Goal: Complete application form: Complete application form

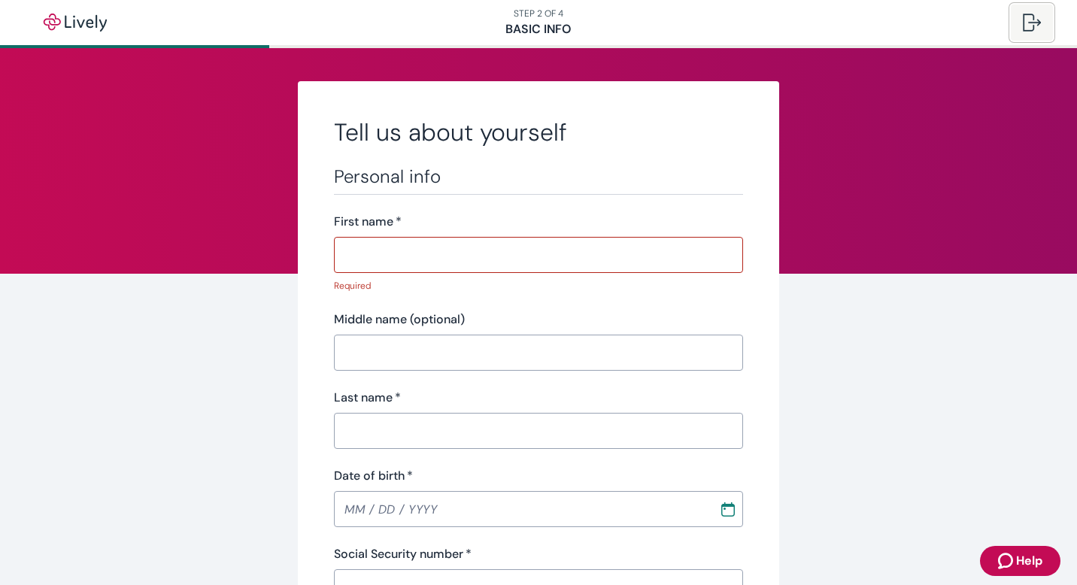
click at [1025, 26] on div at bounding box center [1032, 23] width 18 height 18
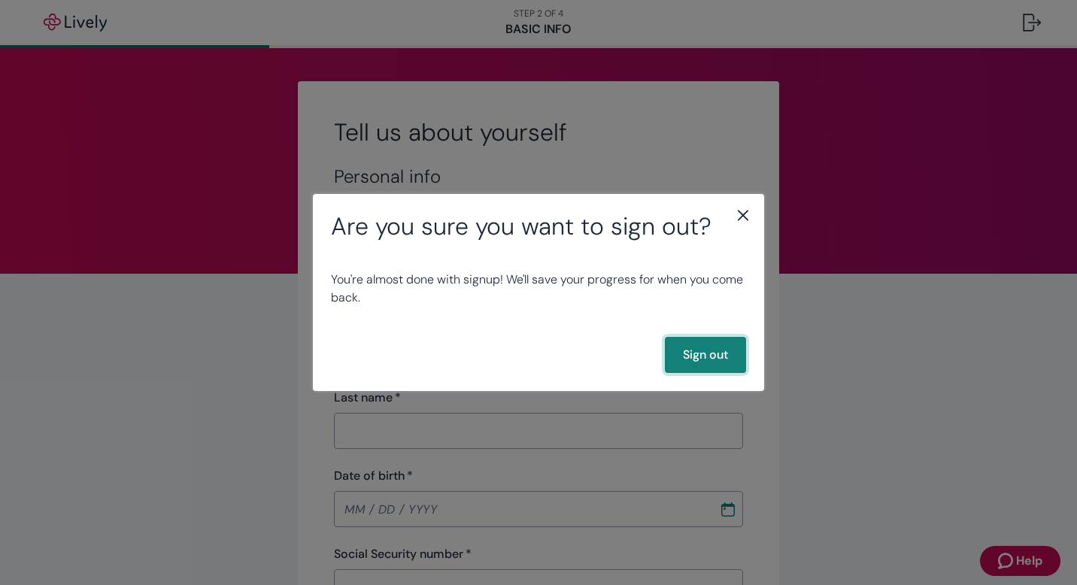
click at [706, 352] on button "Sign out" at bounding box center [705, 355] width 81 height 36
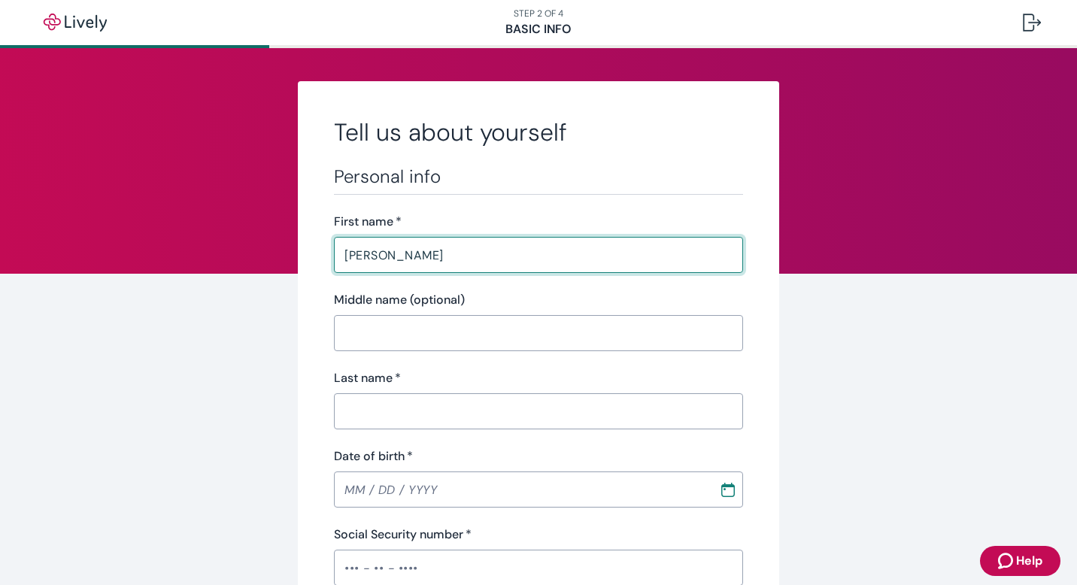
type input "Olivia"
click at [447, 408] on input "Last name   *" at bounding box center [538, 411] width 409 height 30
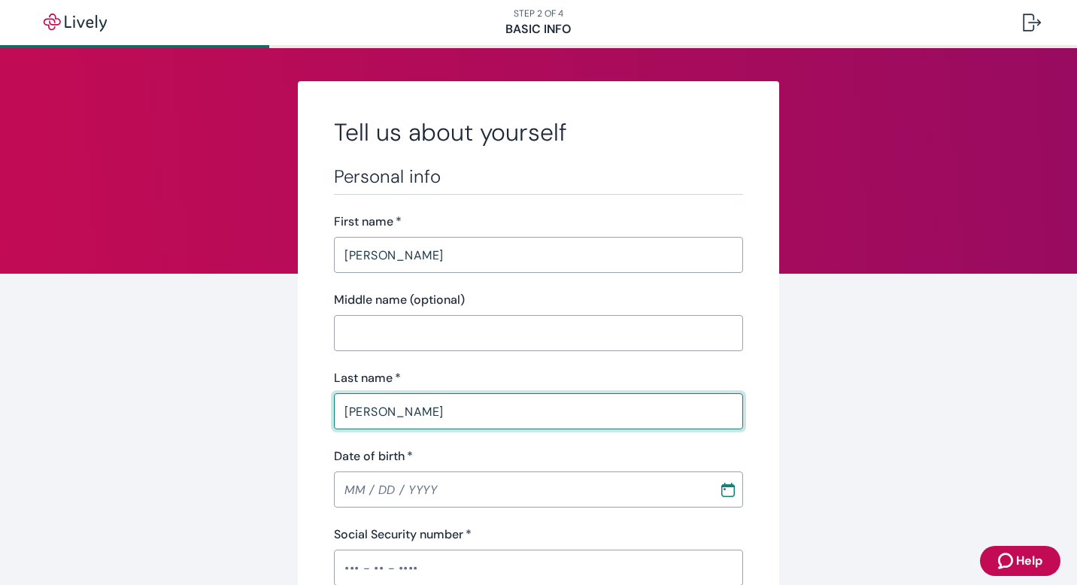
type input "Vinson"
click at [353, 496] on input "MM / DD / YYYY" at bounding box center [521, 489] width 374 height 30
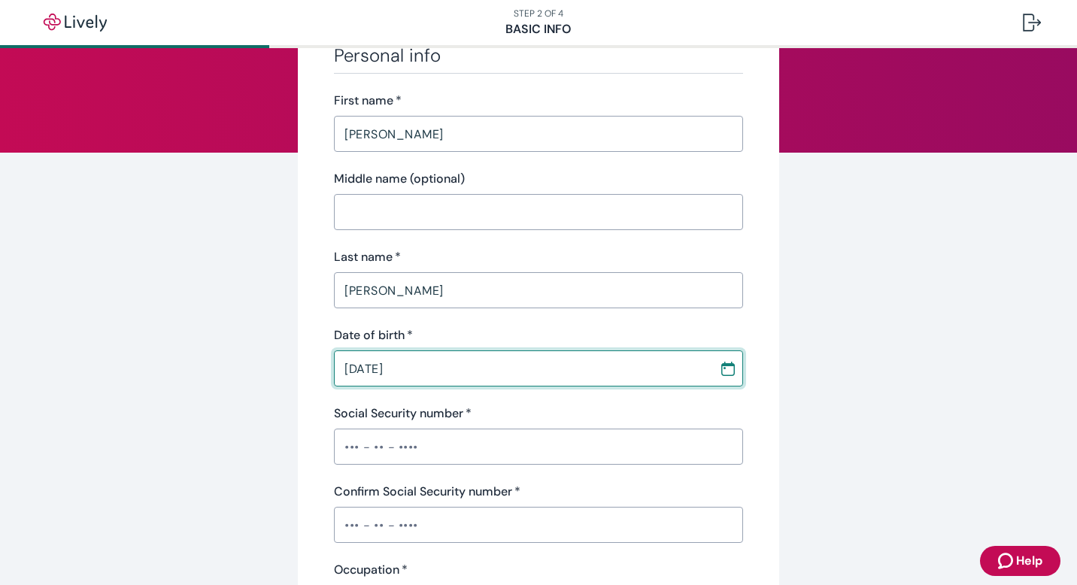
scroll to position [125, 0]
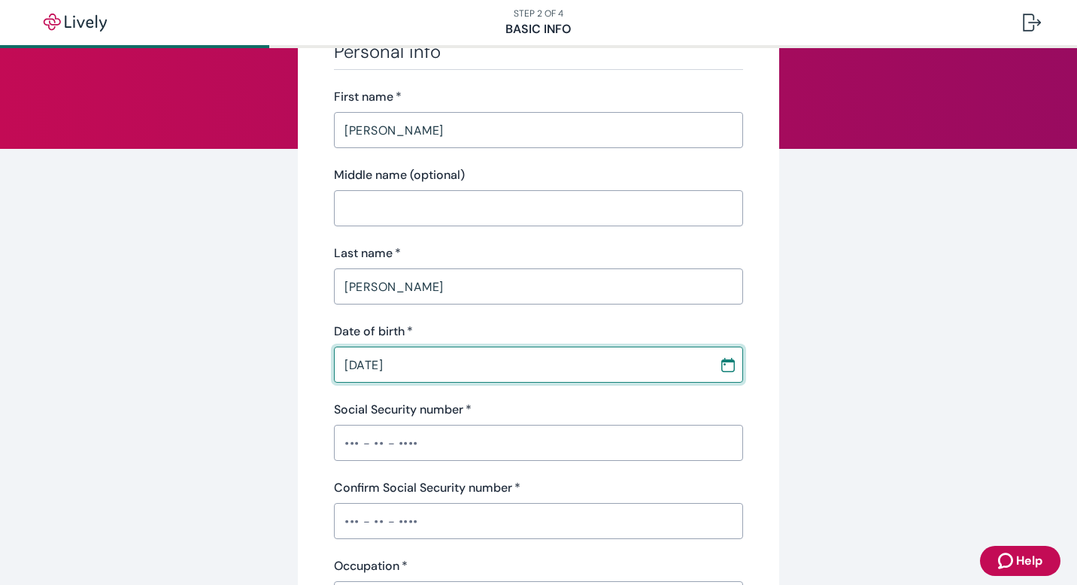
type input "06 / 04 / 1997"
click at [350, 447] on input "Social Security number   *" at bounding box center [538, 443] width 409 height 30
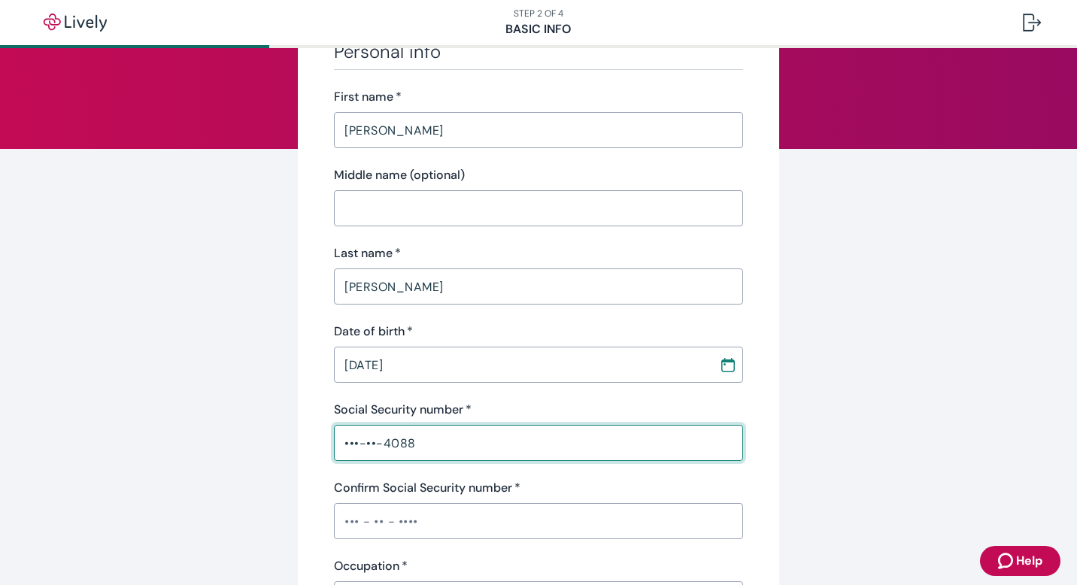
type input "•••-••-4088"
click at [366, 526] on input "Confirm Social Security number   *" at bounding box center [538, 521] width 409 height 30
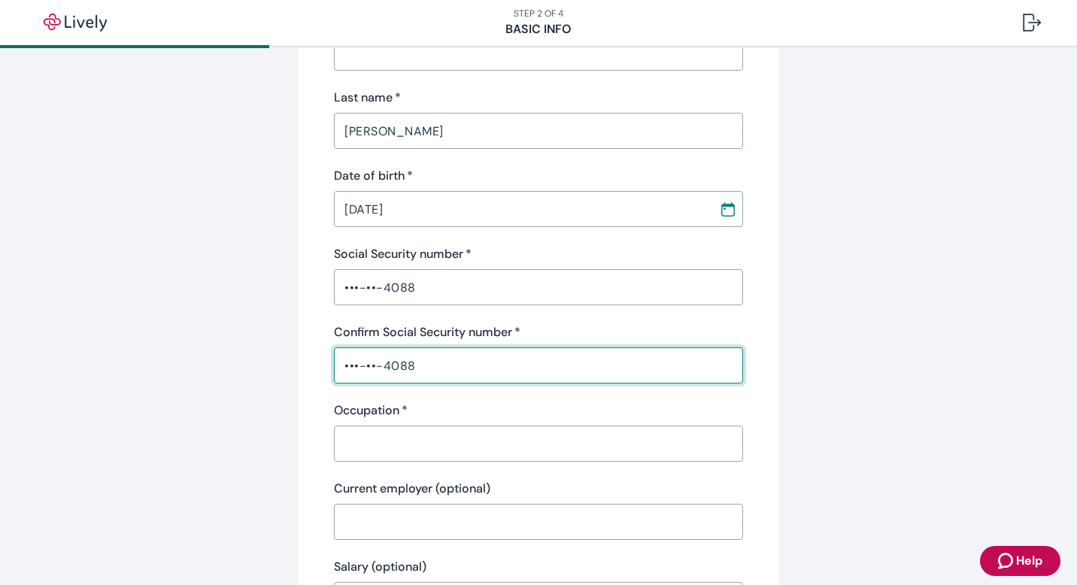
scroll to position [301, 0]
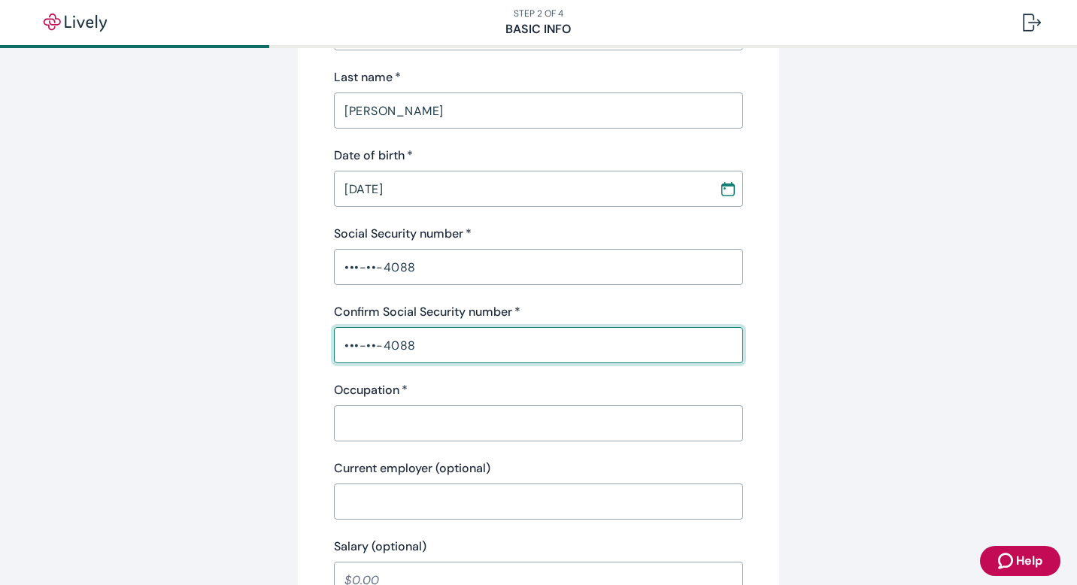
type input "•••-••-4088"
click at [396, 432] on input "Occupation   *" at bounding box center [538, 423] width 409 height 30
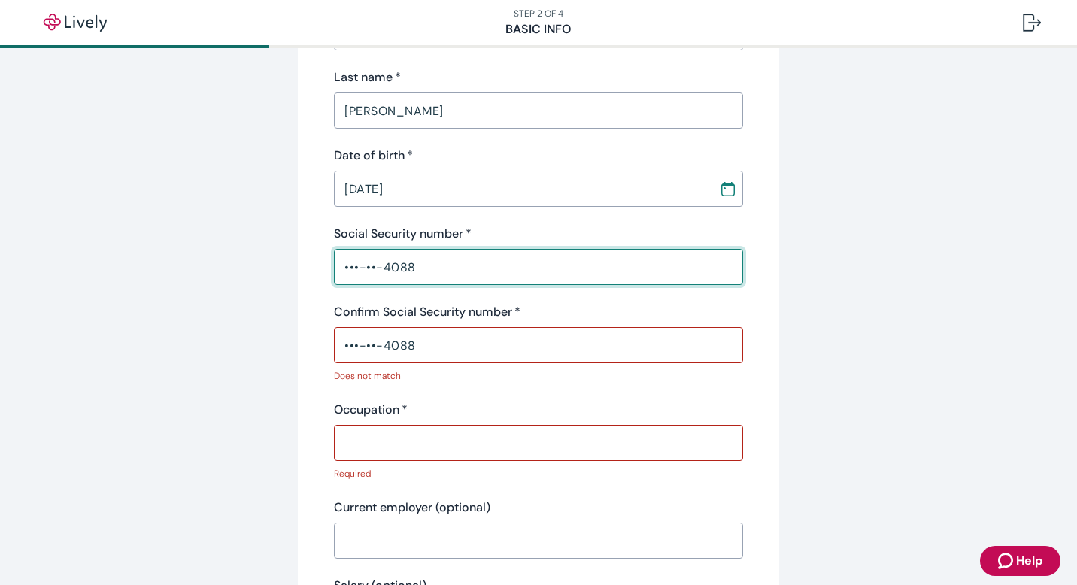
click at [350, 271] on input "•••-••-4088" at bounding box center [538, 267] width 409 height 30
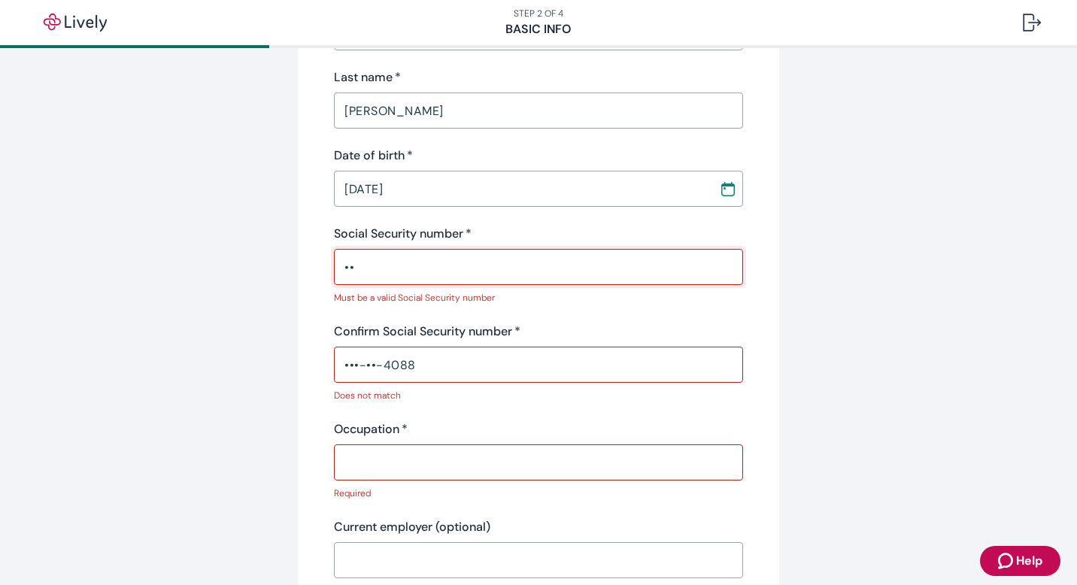
type input "•"
type input "•••-••-4088"
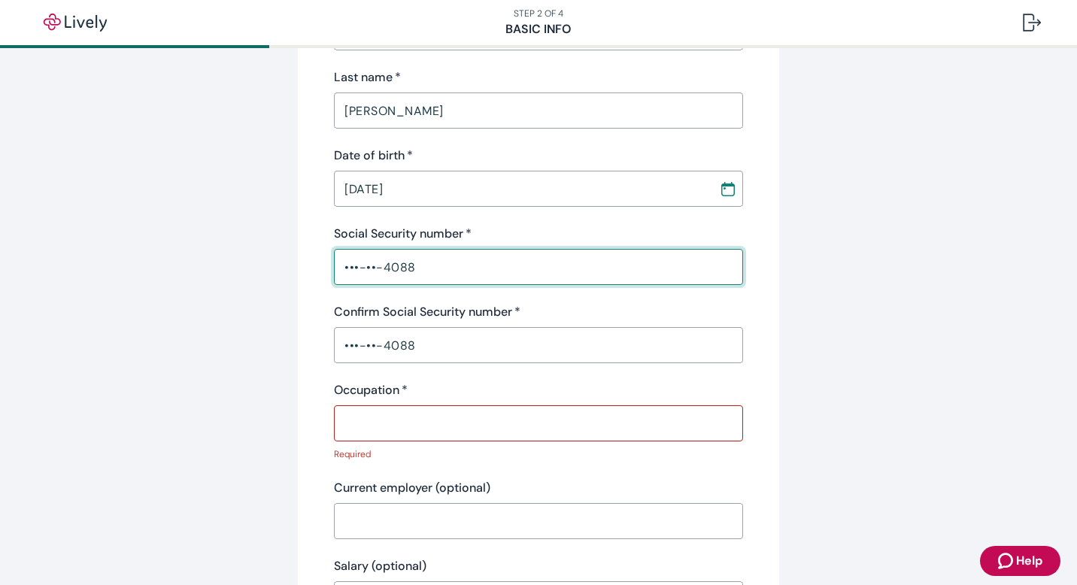
click at [393, 438] on input "Occupation   *" at bounding box center [538, 423] width 409 height 30
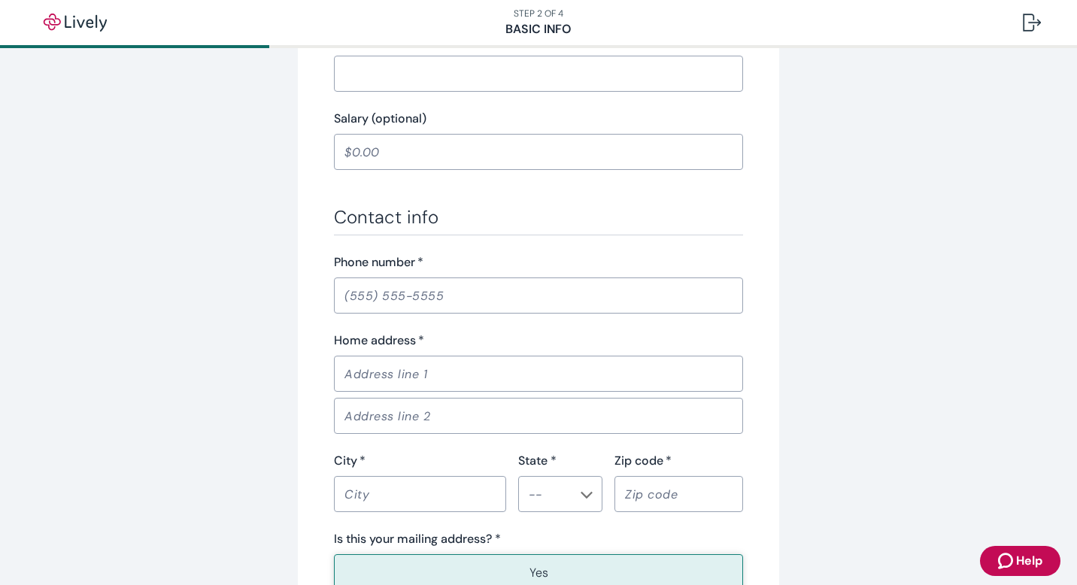
scroll to position [727, 0]
type input "Project Manager"
click at [400, 312] on div "​" at bounding box center [538, 297] width 409 height 36
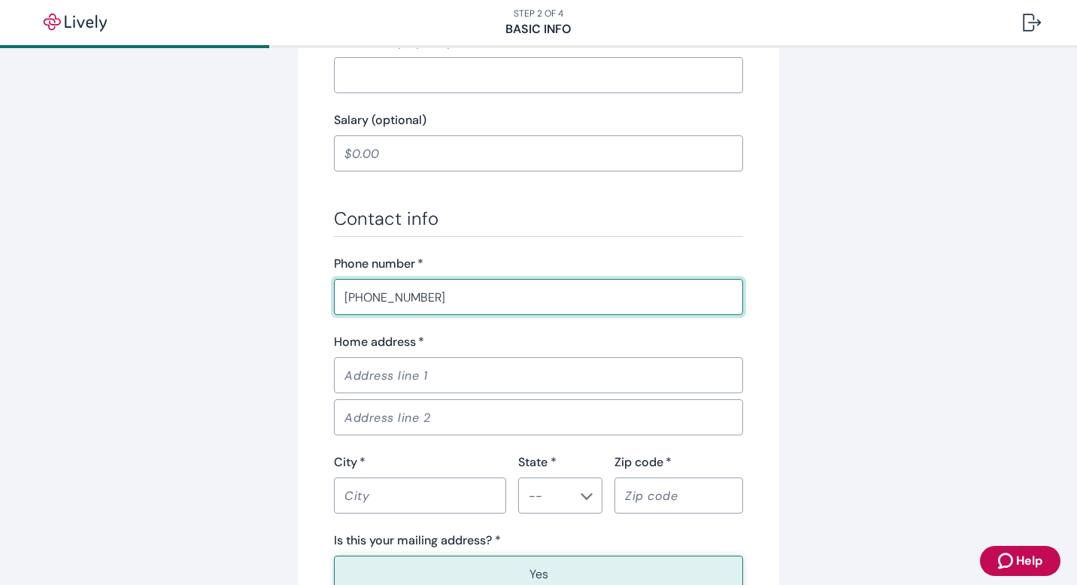
type input "(248) 825-1458"
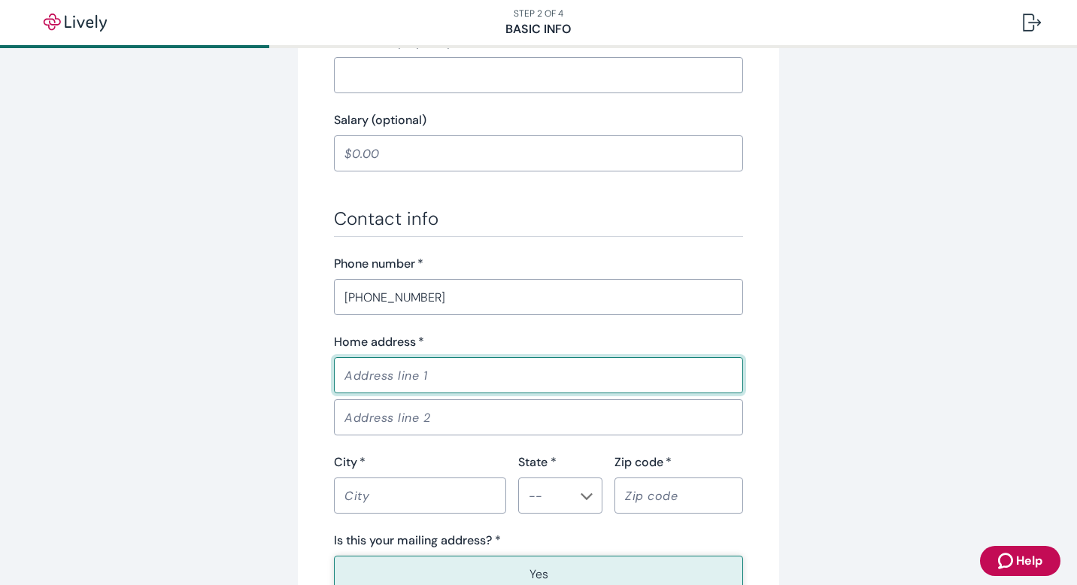
click at [368, 380] on input "Home address   *" at bounding box center [538, 375] width 409 height 30
type input "407 Rosebank ave"
click at [438, 501] on input "City   *" at bounding box center [420, 495] width 172 height 30
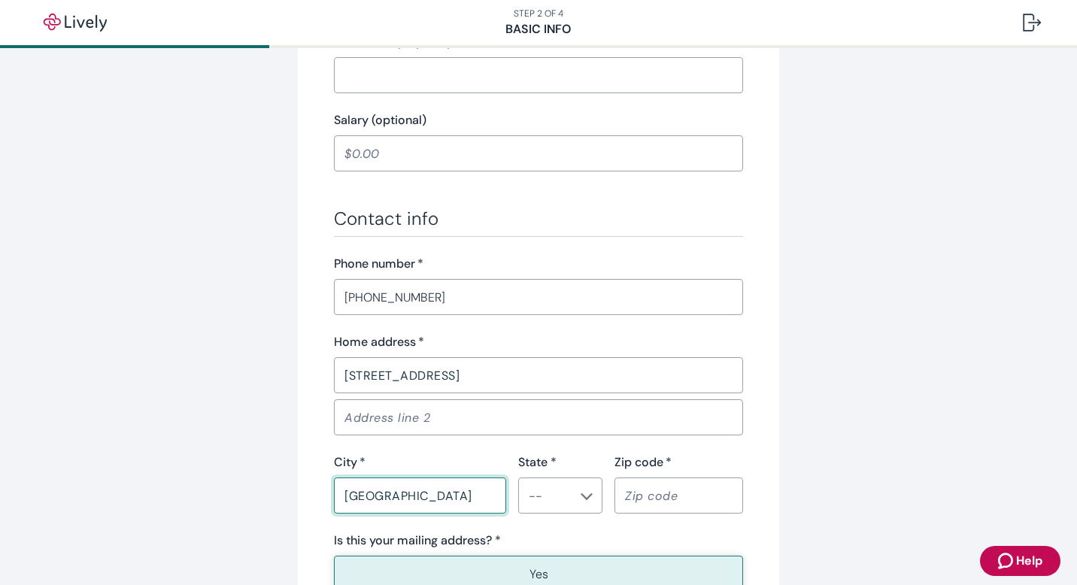
type input "nashville"
click at [570, 504] on input "State *" at bounding box center [548, 495] width 50 height 21
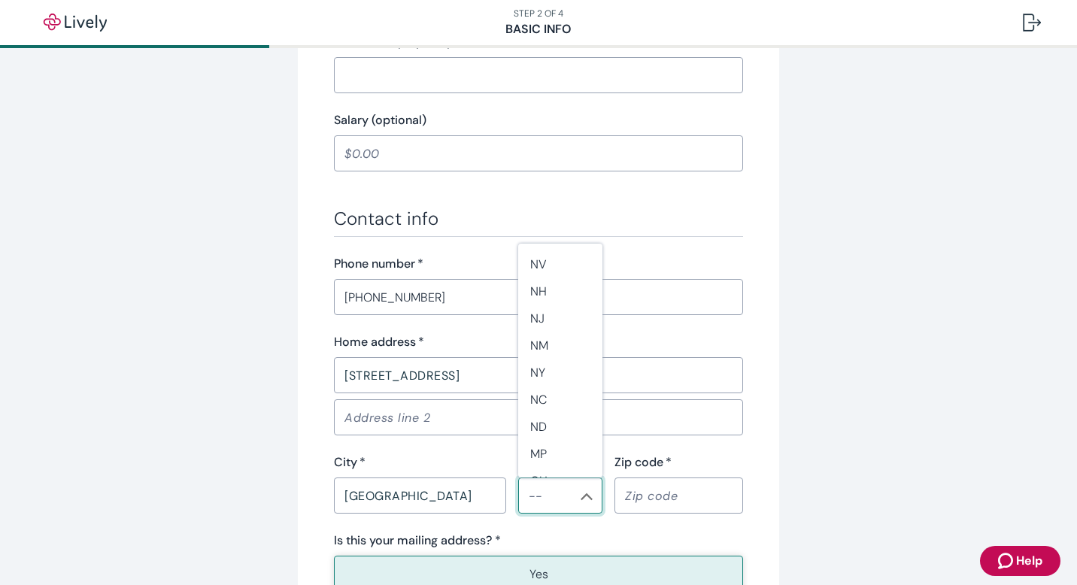
scroll to position [1336, 0]
click at [547, 247] on li "TN" at bounding box center [560, 253] width 84 height 27
type input "TN"
click at [653, 496] on input "Zip code   *" at bounding box center [678, 495] width 129 height 30
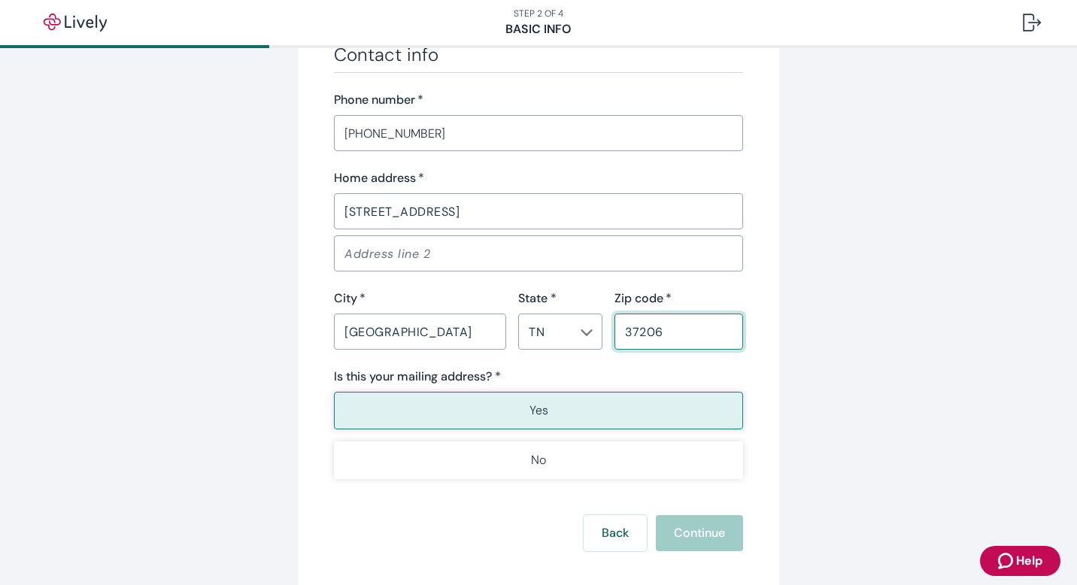
scroll to position [910, 0]
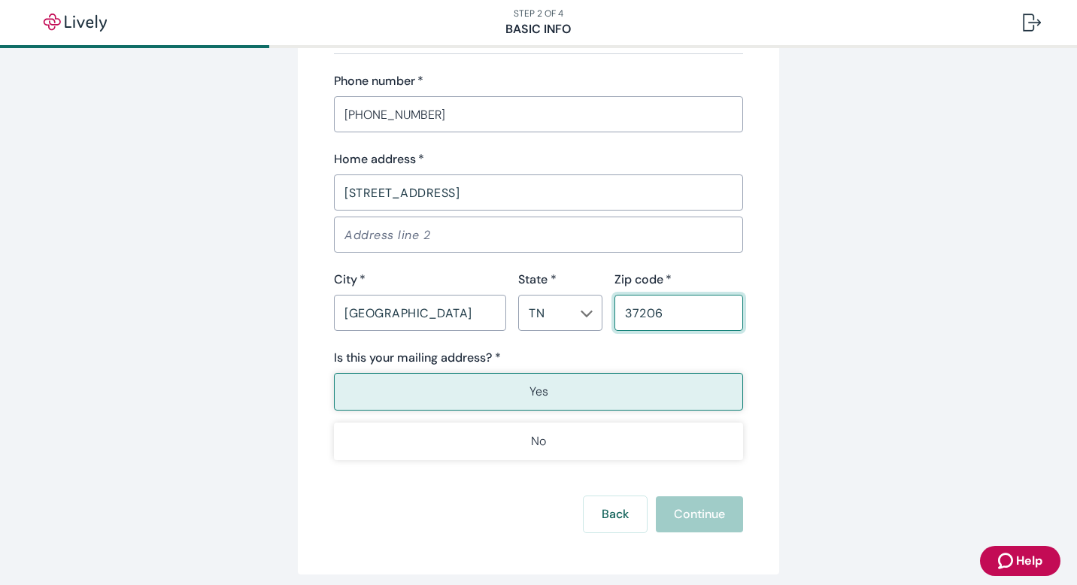
type input "37206"
click at [543, 389] on p "Yes" at bounding box center [538, 392] width 19 height 18
click at [699, 525] on button "Continue" at bounding box center [699, 514] width 87 height 36
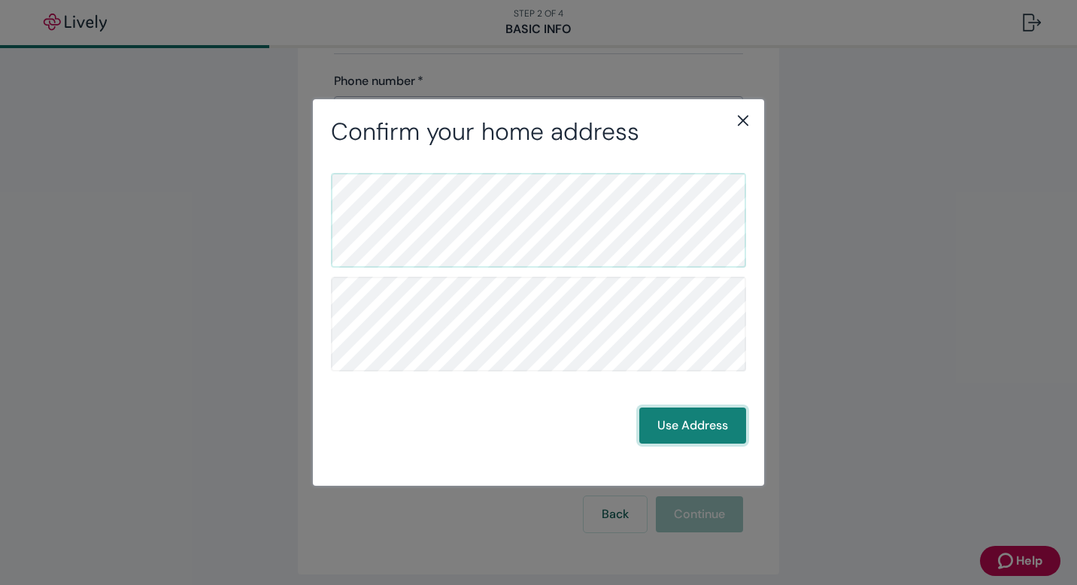
click at [676, 425] on button "Use Address" at bounding box center [692, 426] width 107 height 36
click at [676, 423] on button "Use Address" at bounding box center [692, 426] width 107 height 36
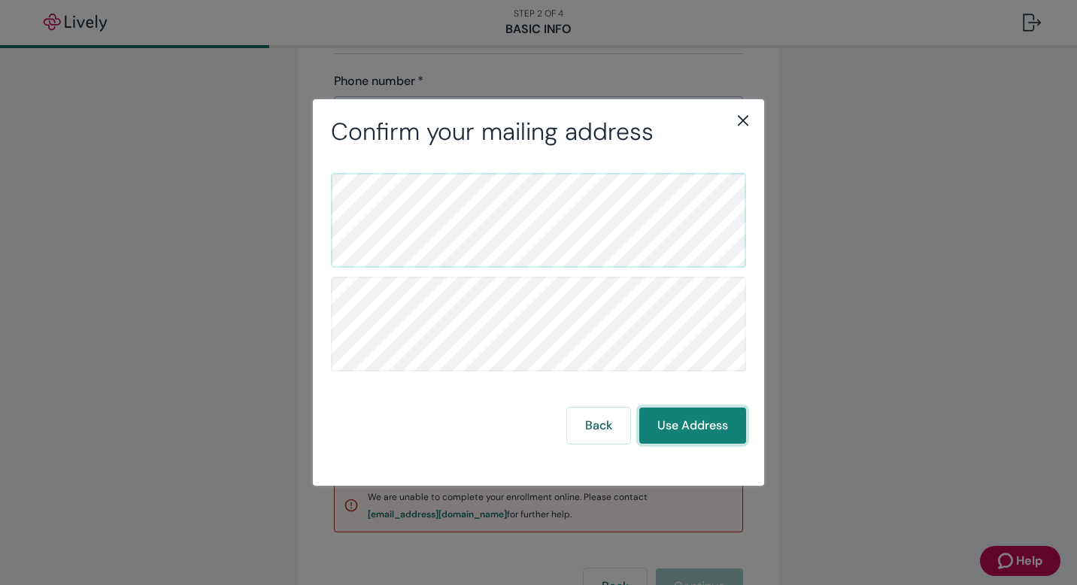
click at [676, 423] on button "Use Address" at bounding box center [692, 426] width 107 height 36
click at [736, 117] on icon "close" at bounding box center [743, 120] width 18 height 18
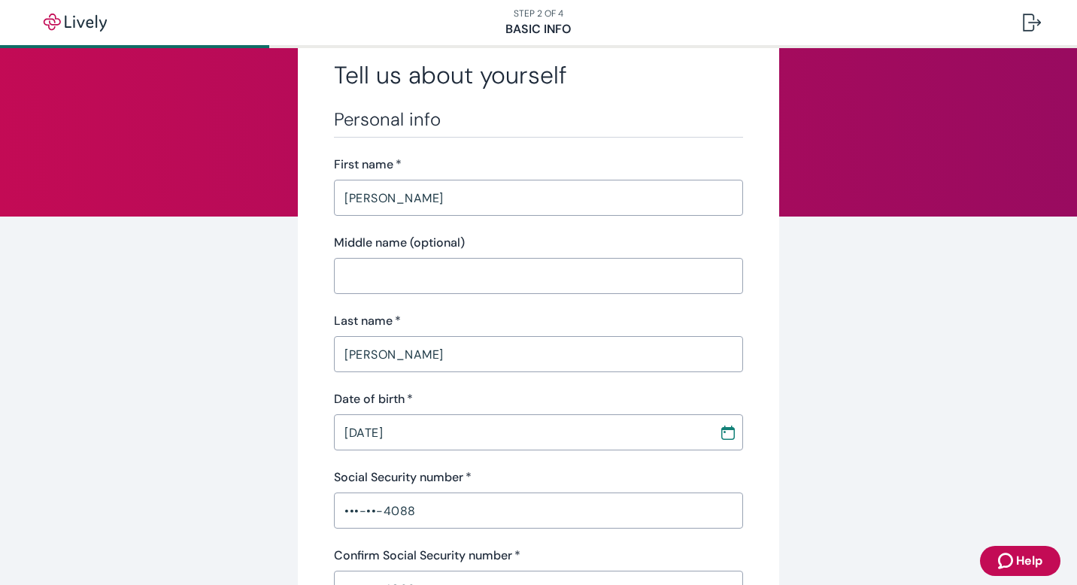
scroll to position [0, 0]
